Goal: Task Accomplishment & Management: Manage account settings

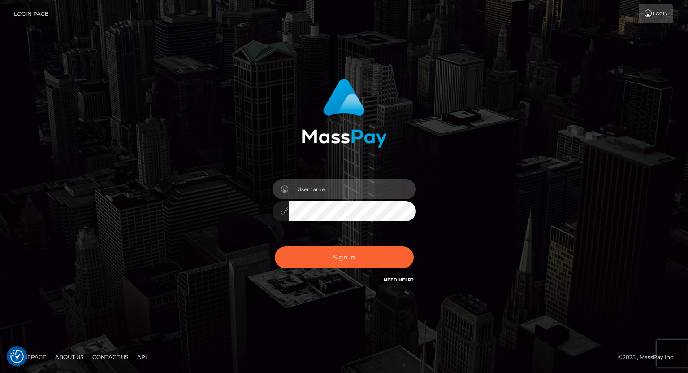
click at [309, 196] on input "text" at bounding box center [352, 189] width 127 height 20
type input "tatyanafansly1"
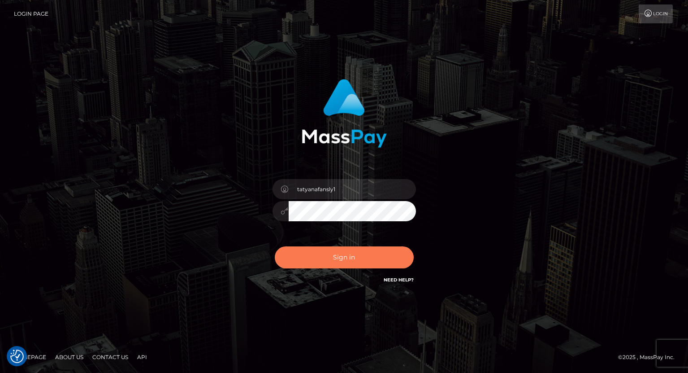
click at [343, 252] on button "Sign in" at bounding box center [344, 257] width 139 height 22
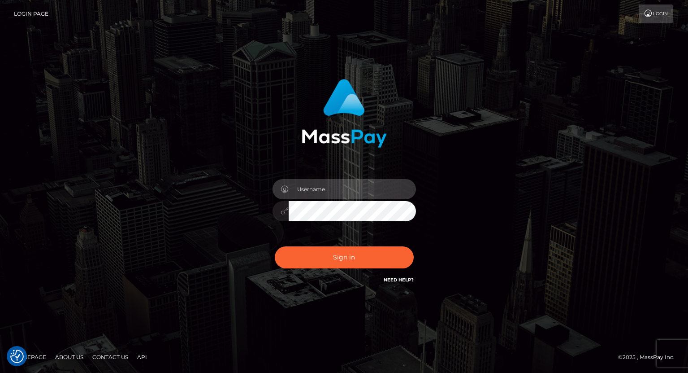
click at [341, 195] on input "text" at bounding box center [352, 189] width 127 height 20
type input "tatyanafansly1"
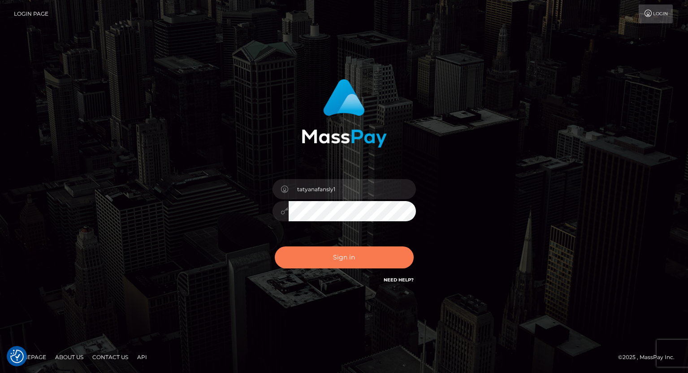
click at [371, 265] on button "Sign in" at bounding box center [344, 257] width 139 height 22
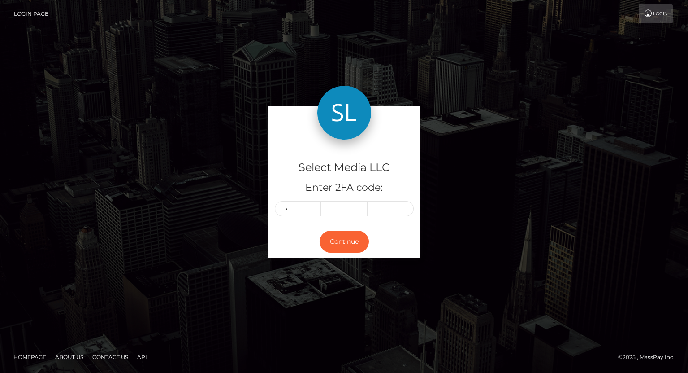
type input "2"
type input "0"
type input "2"
type input "8"
type input "2"
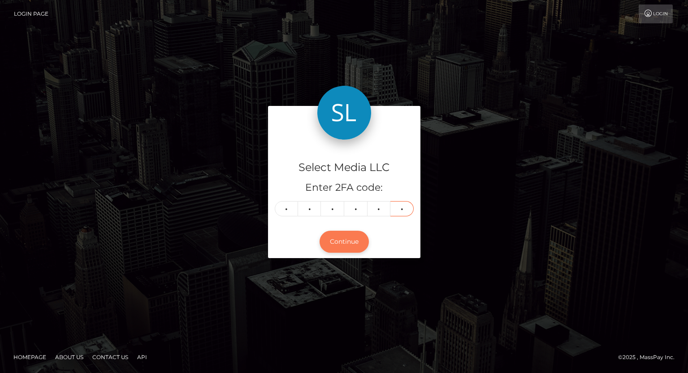
type input "8"
click at [340, 239] on button "Continue" at bounding box center [344, 242] width 49 height 22
